Goal: Check status: Check status

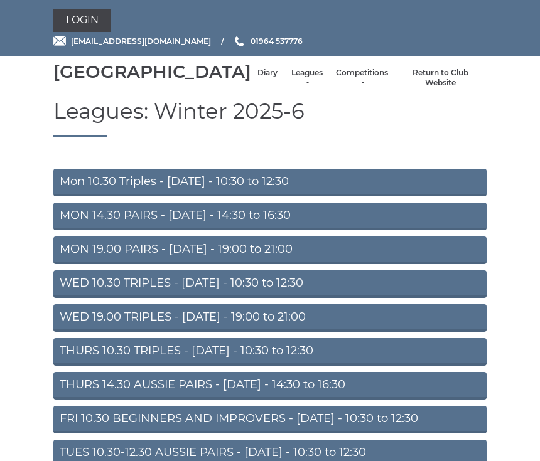
scroll to position [54, 0]
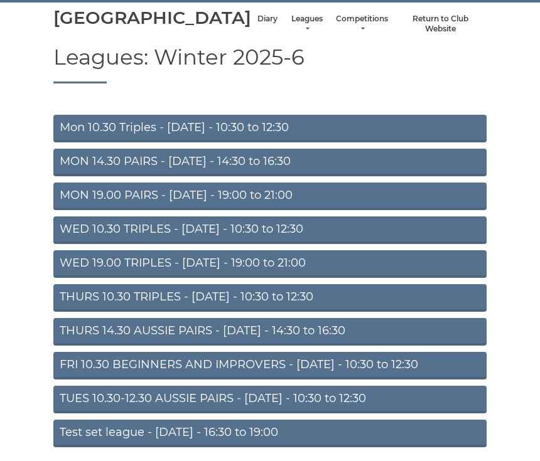
click at [257, 24] on link "Diary" at bounding box center [267, 19] width 20 height 11
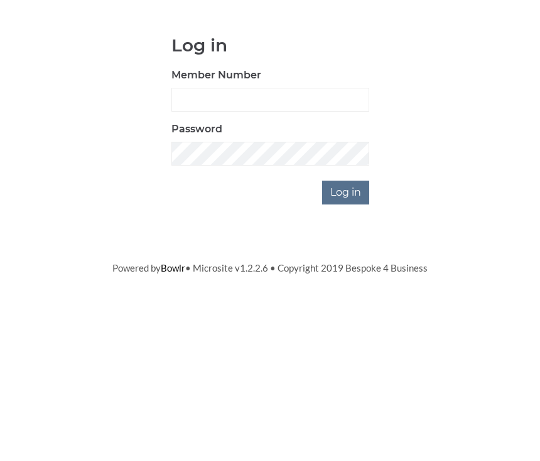
scroll to position [121, 0]
type input "0930"
click at [346, 301] on input "Log in" at bounding box center [345, 313] width 47 height 24
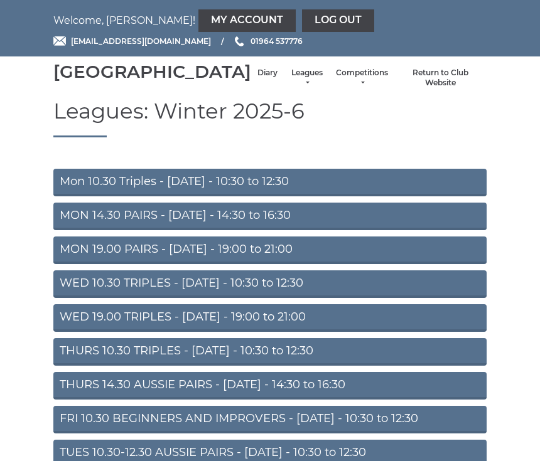
click at [257, 78] on link "Diary" at bounding box center [267, 73] width 20 height 11
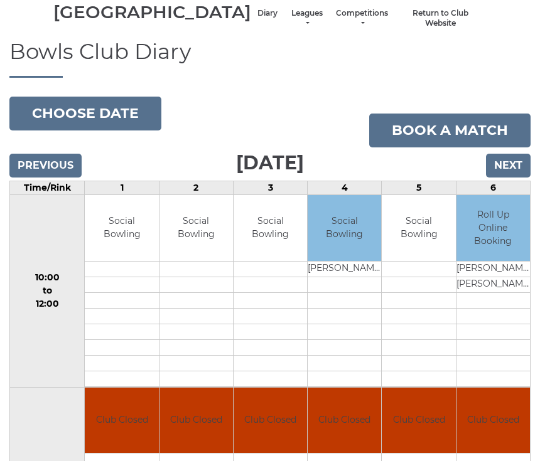
scroll to position [58, 0]
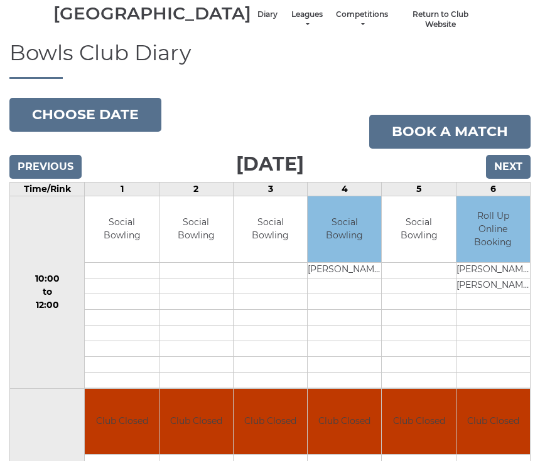
click at [510, 179] on input "Next" at bounding box center [508, 167] width 45 height 24
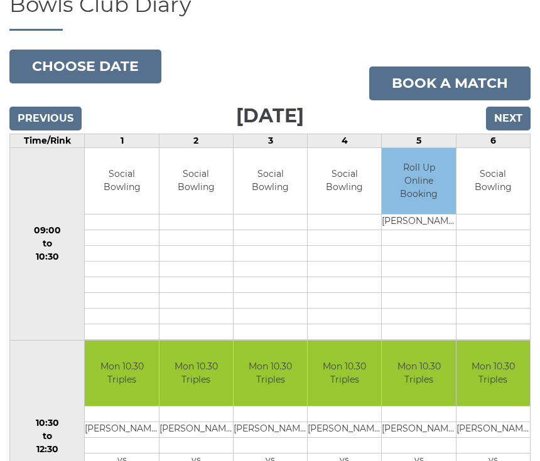
scroll to position [102, 0]
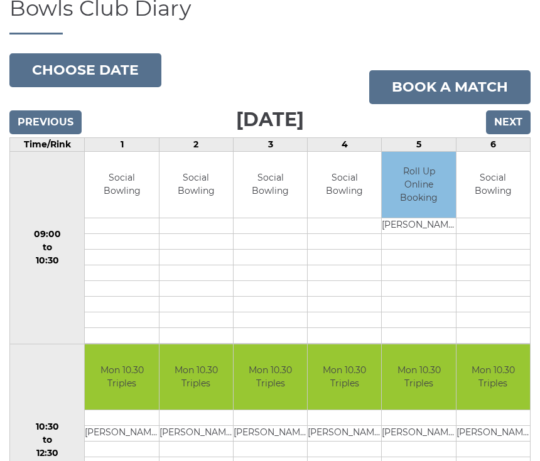
click at [523, 135] on input "Next" at bounding box center [508, 123] width 45 height 24
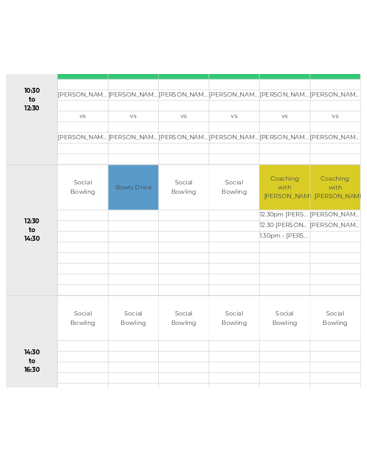
scroll to position [599, 0]
